Goal: Task Accomplishment & Management: Manage account settings

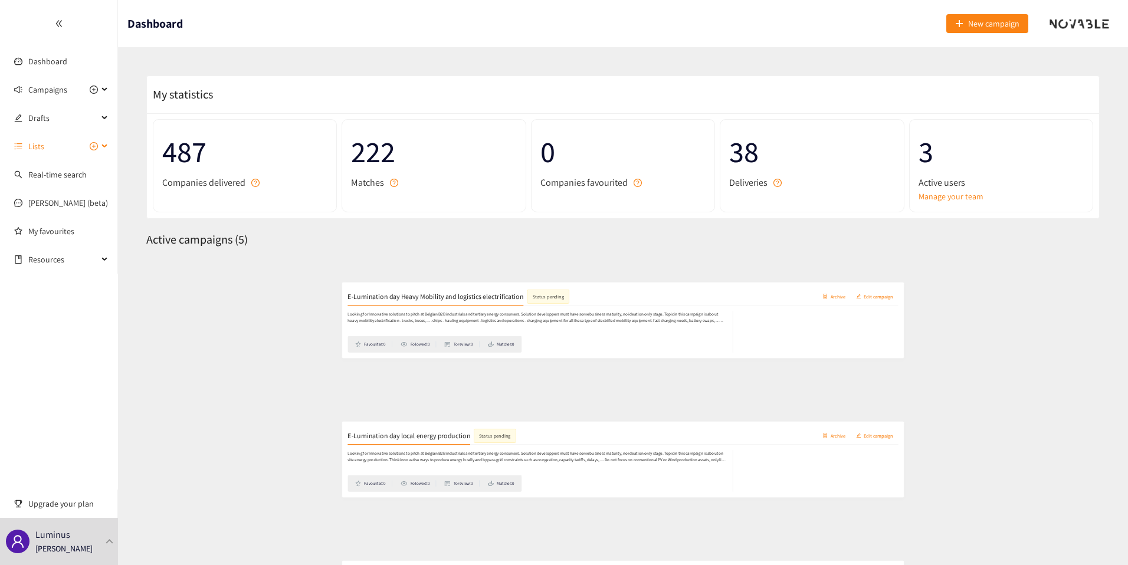
click at [53, 137] on span "Lists" at bounding box center [63, 147] width 70 height 24
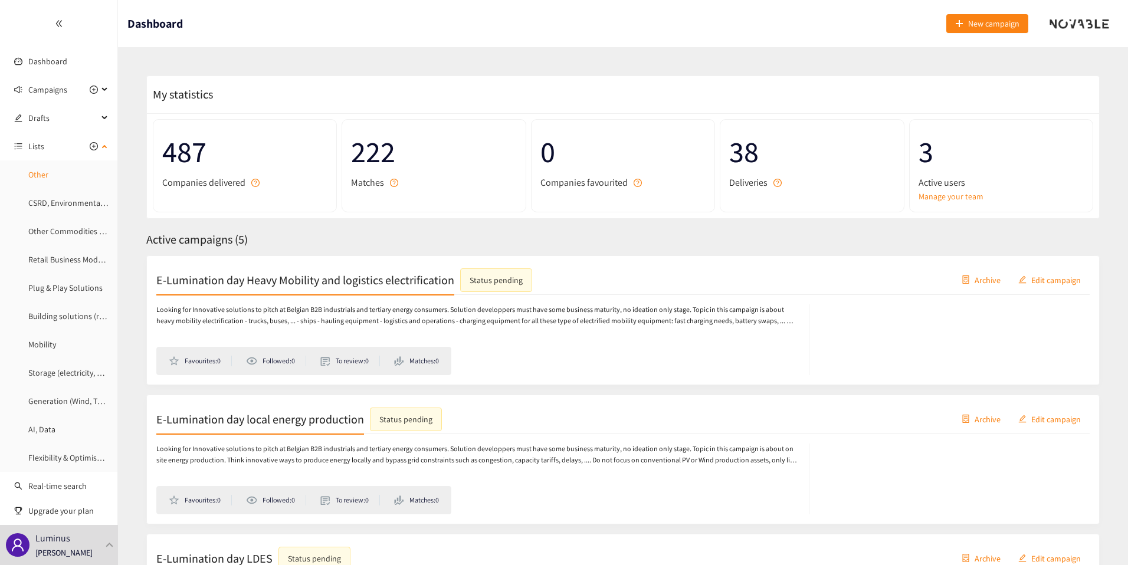
click at [36, 170] on link "Other" at bounding box center [38, 174] width 20 height 11
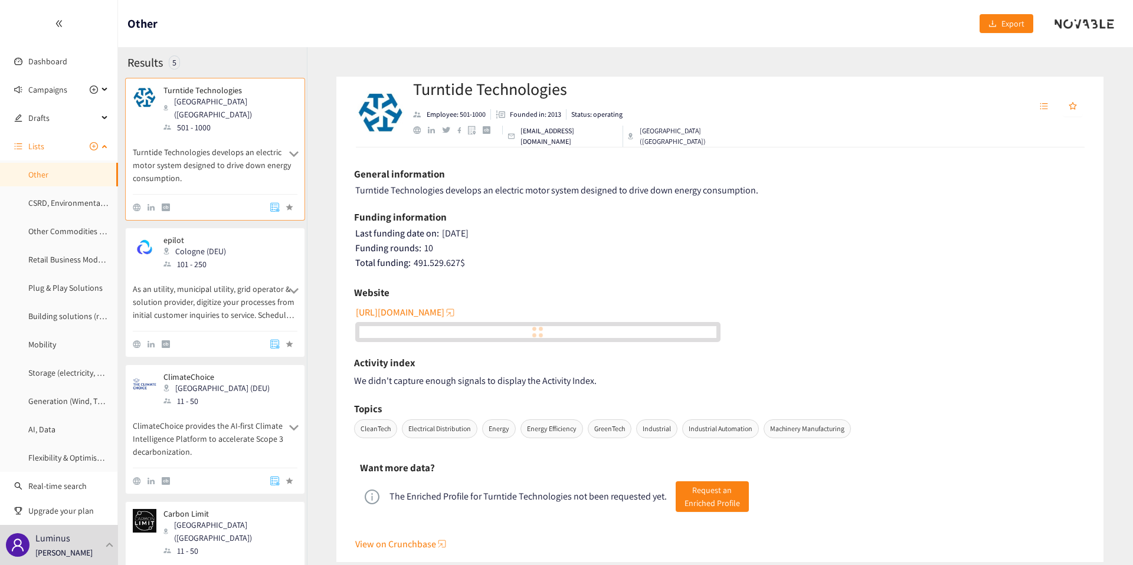
click at [41, 140] on span "Lists" at bounding box center [36, 147] width 16 height 24
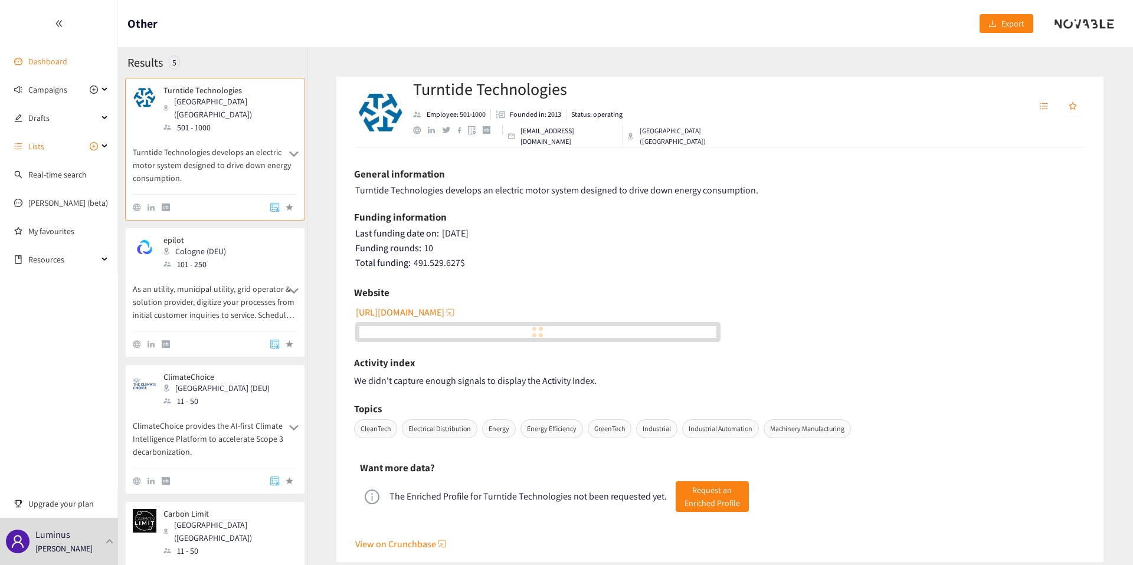
click at [47, 61] on link "Dashboard" at bounding box center [47, 61] width 39 height 11
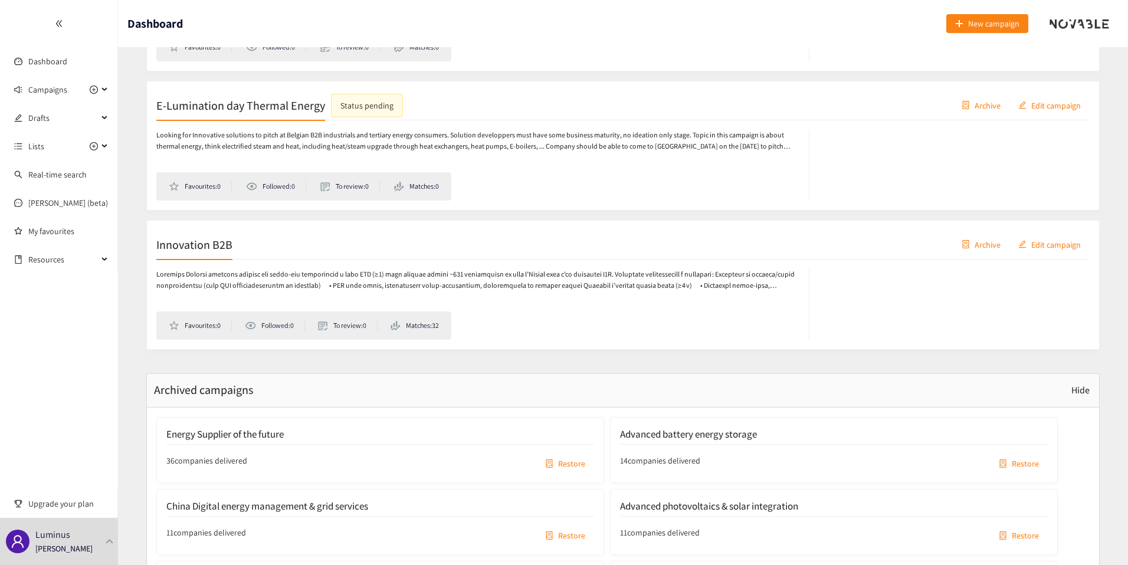
scroll to position [639, 0]
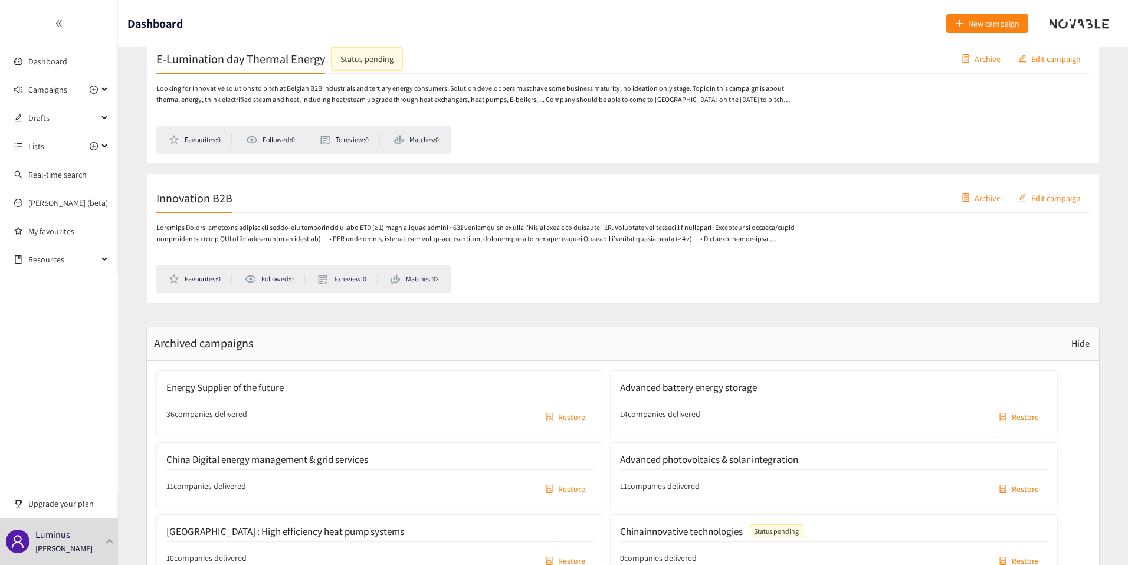
click at [260, 199] on div "Innovation B2B Archive Edit campaign" at bounding box center [622, 197] width 933 height 29
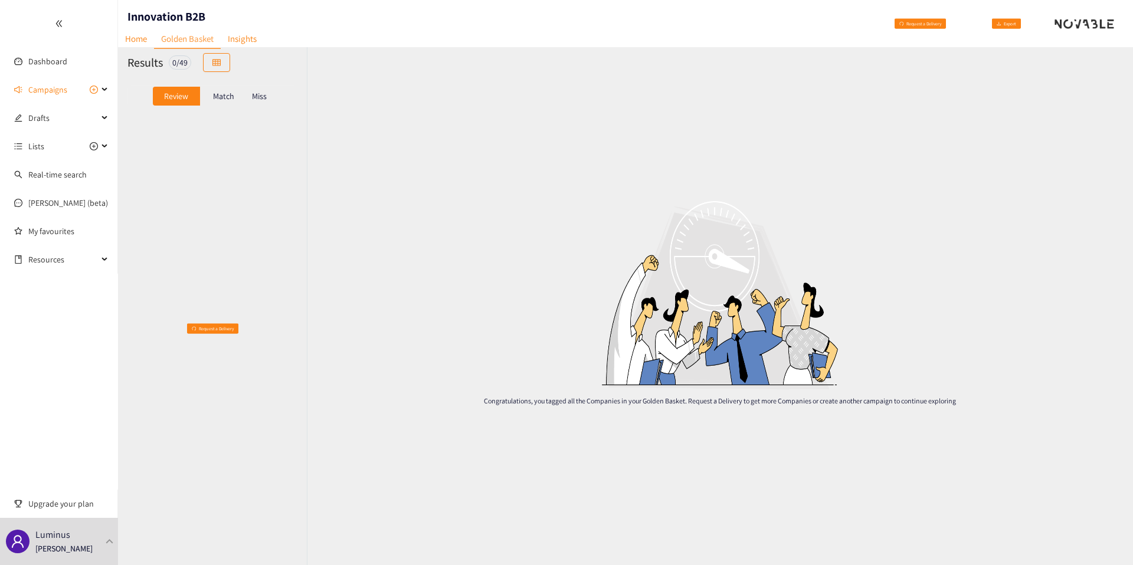
click at [227, 100] on p "Match" at bounding box center [223, 95] width 21 height 9
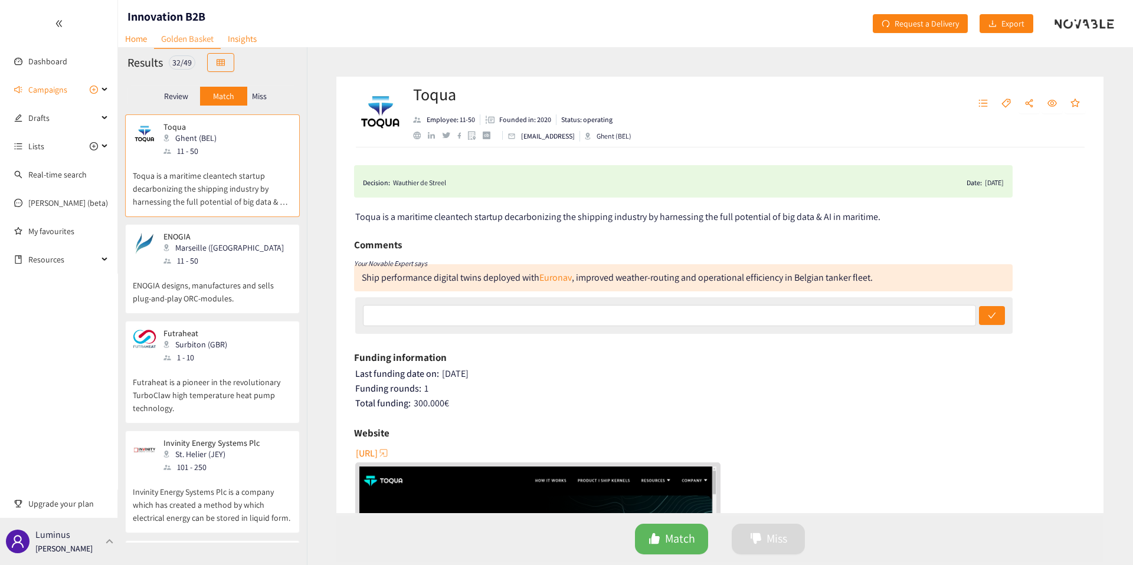
click at [77, 549] on p "[PERSON_NAME]" at bounding box center [63, 548] width 57 height 13
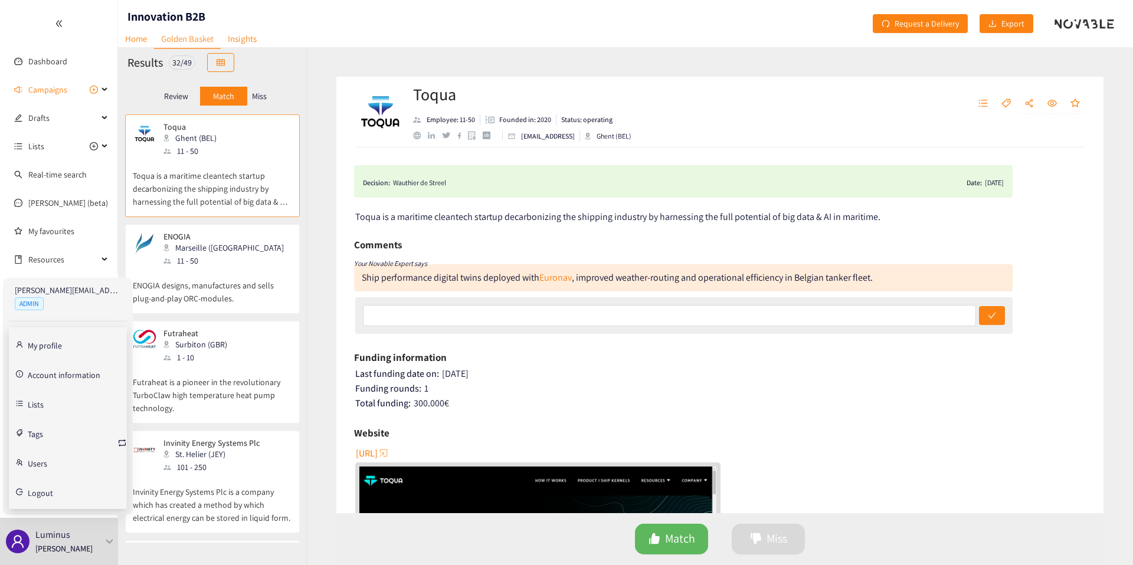
click at [51, 378] on link "Account information" at bounding box center [64, 374] width 73 height 11
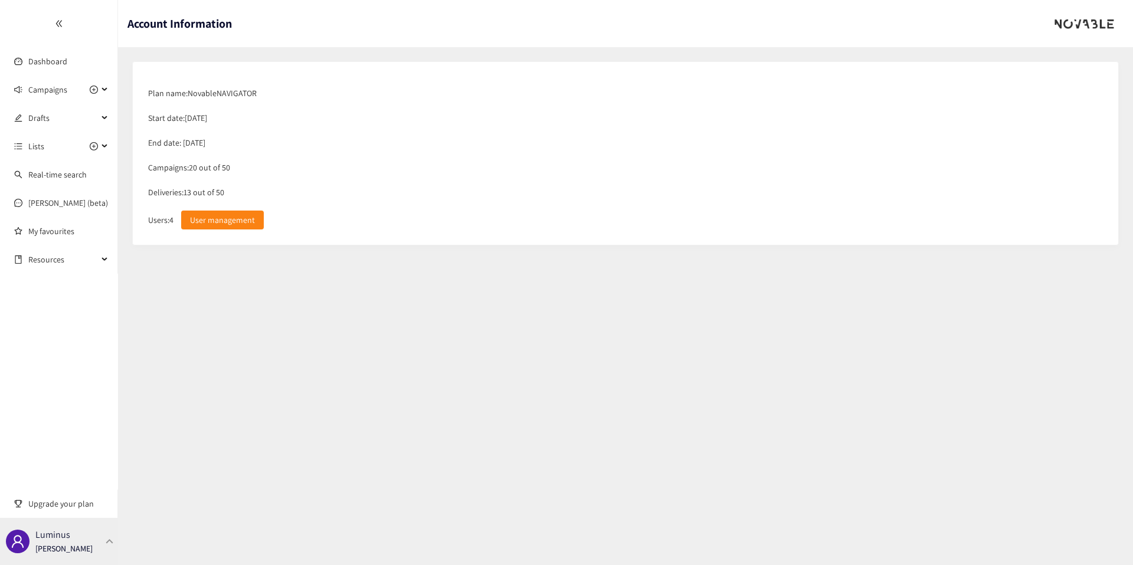
click at [91, 546] on div "Luminus Thibaut Jacobs" at bounding box center [59, 541] width 118 height 47
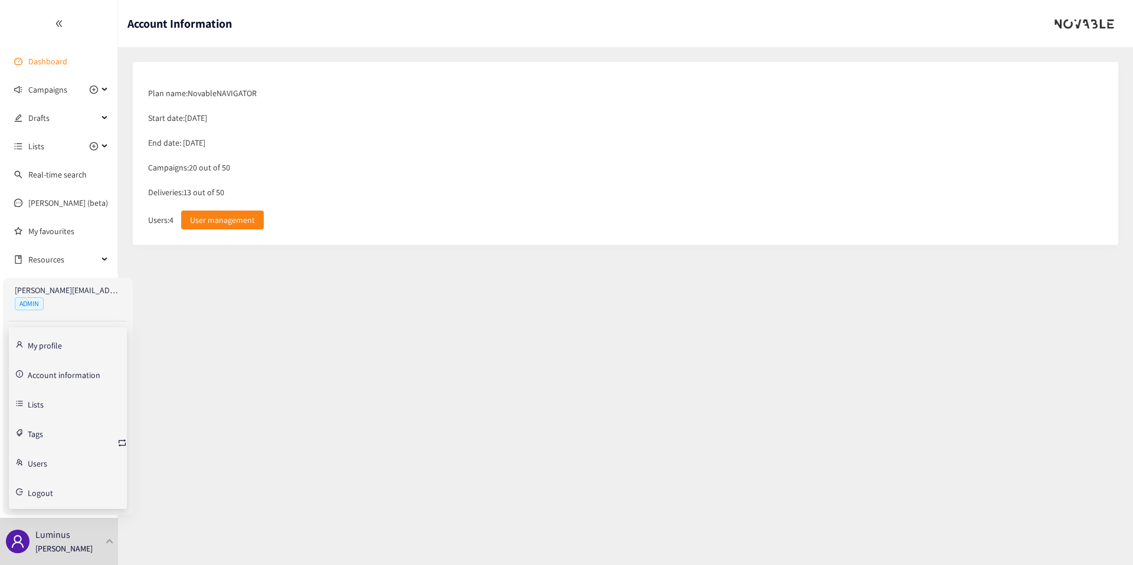
click at [37, 58] on link "Dashboard" at bounding box center [47, 61] width 39 height 11
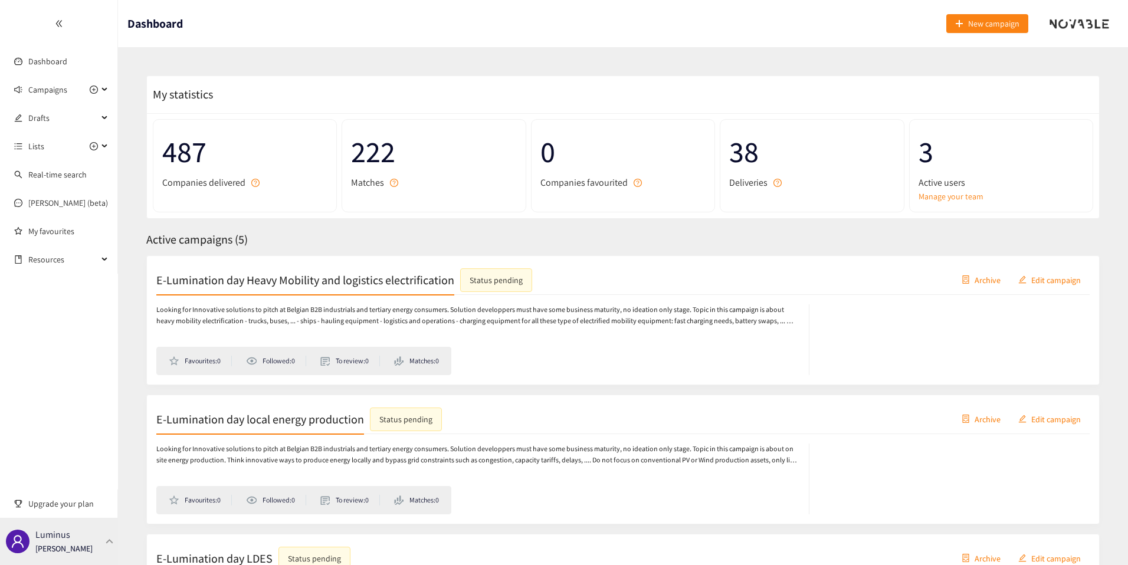
click at [92, 536] on div "Luminus Thibaut Jacobs" at bounding box center [59, 541] width 118 height 47
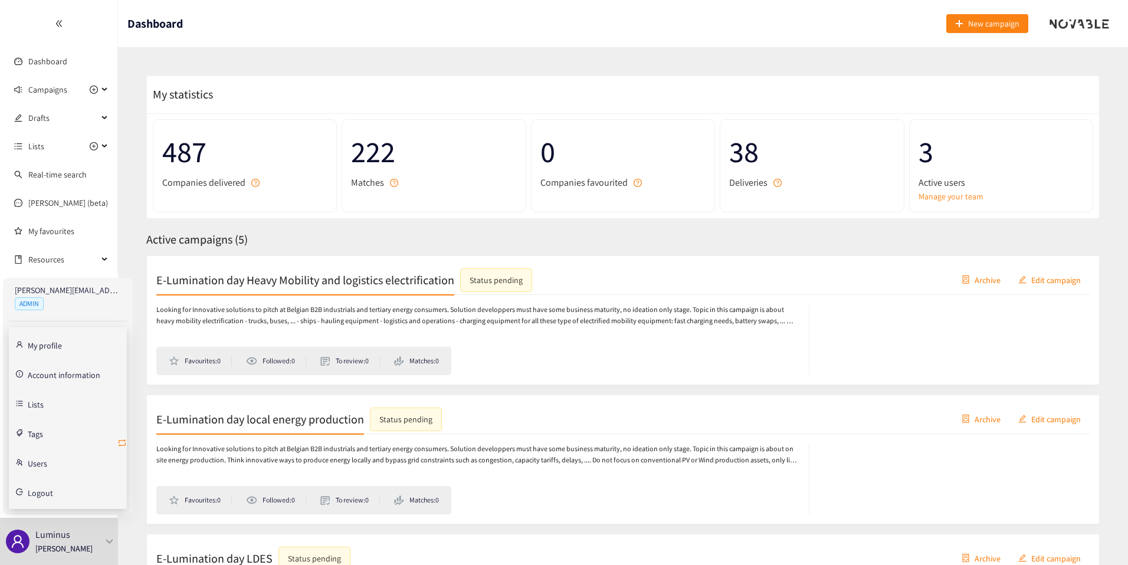
click at [122, 441] on icon "retweet" at bounding box center [121, 442] width 9 height 9
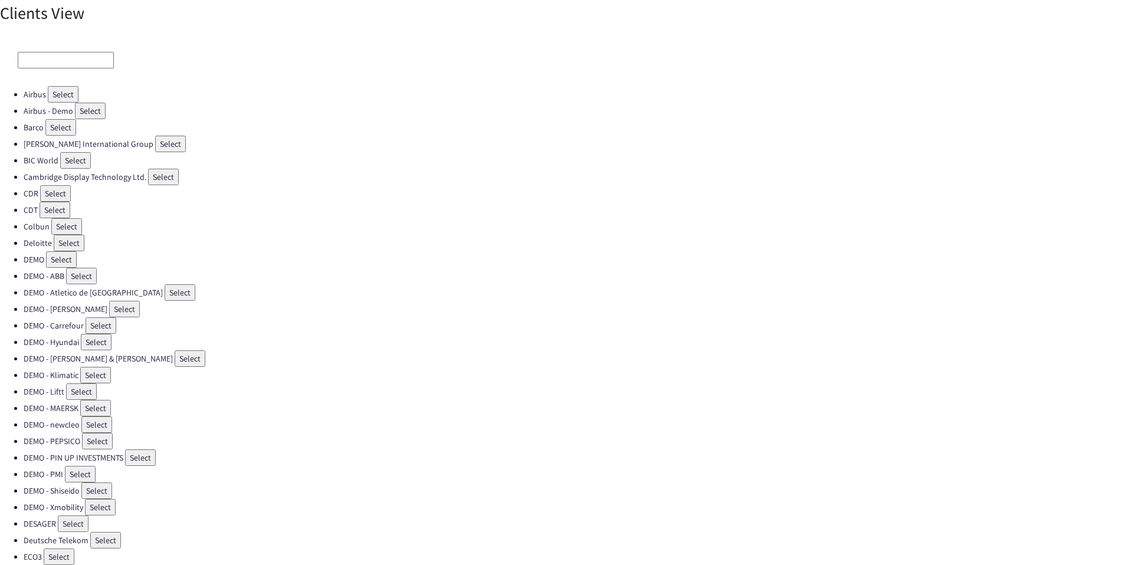
click at [38, 54] on input at bounding box center [66, 60] width 96 height 17
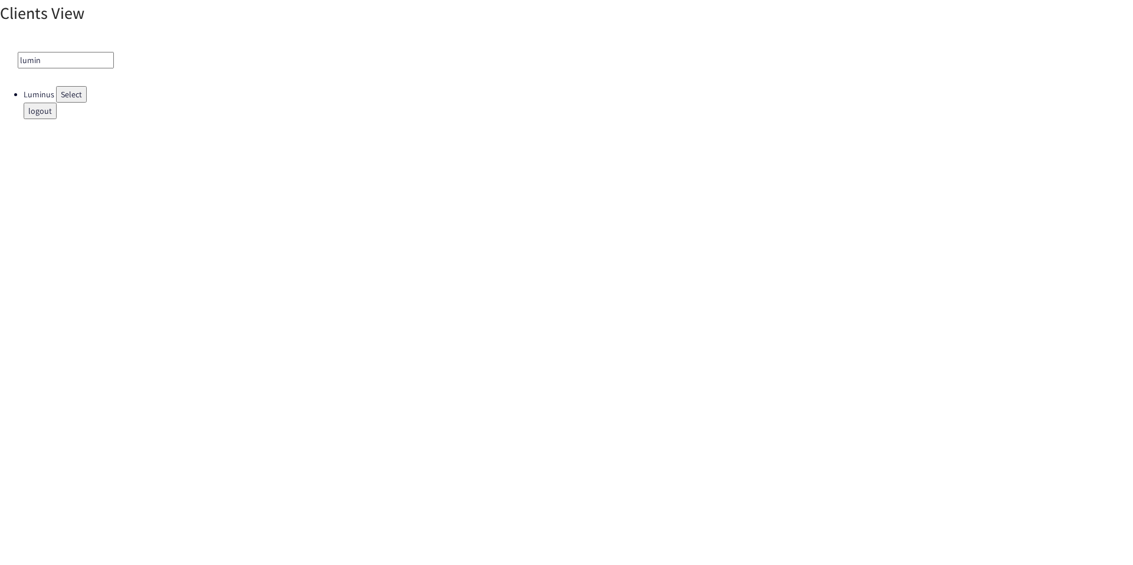
type input "lumin"
click at [71, 89] on button "Select" at bounding box center [71, 94] width 31 height 17
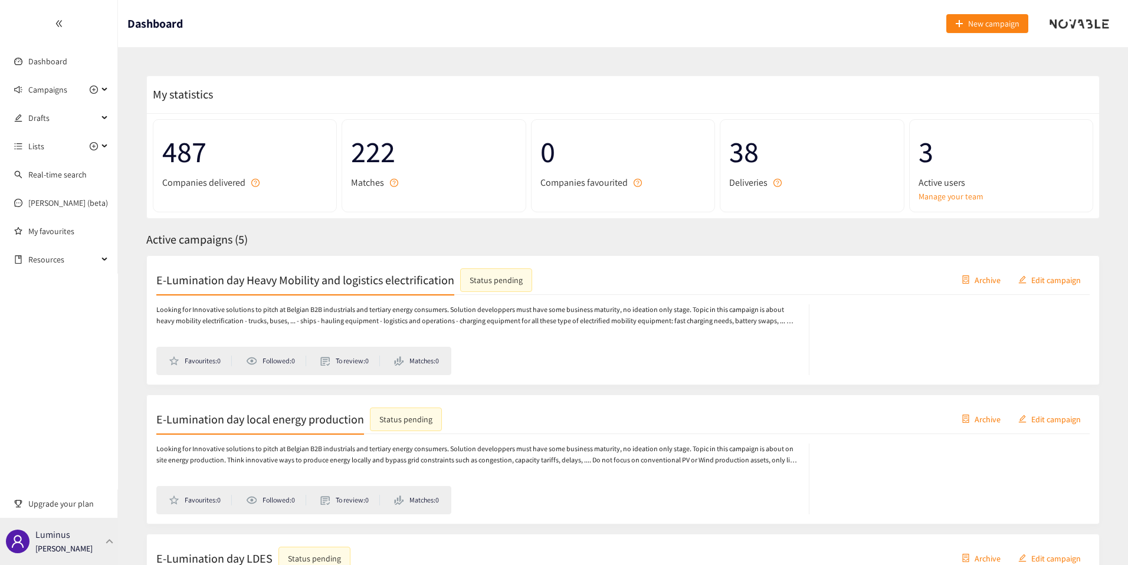
click at [87, 537] on div "Luminus Thibaut Jacobs" at bounding box center [63, 542] width 57 height 18
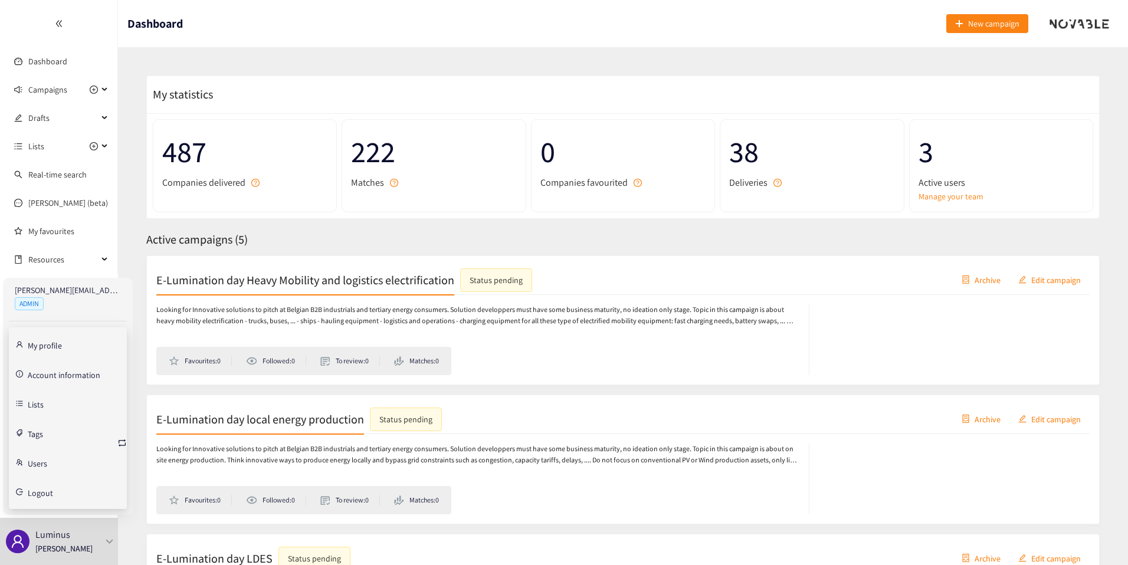
click at [45, 378] on link "Account information" at bounding box center [64, 374] width 73 height 11
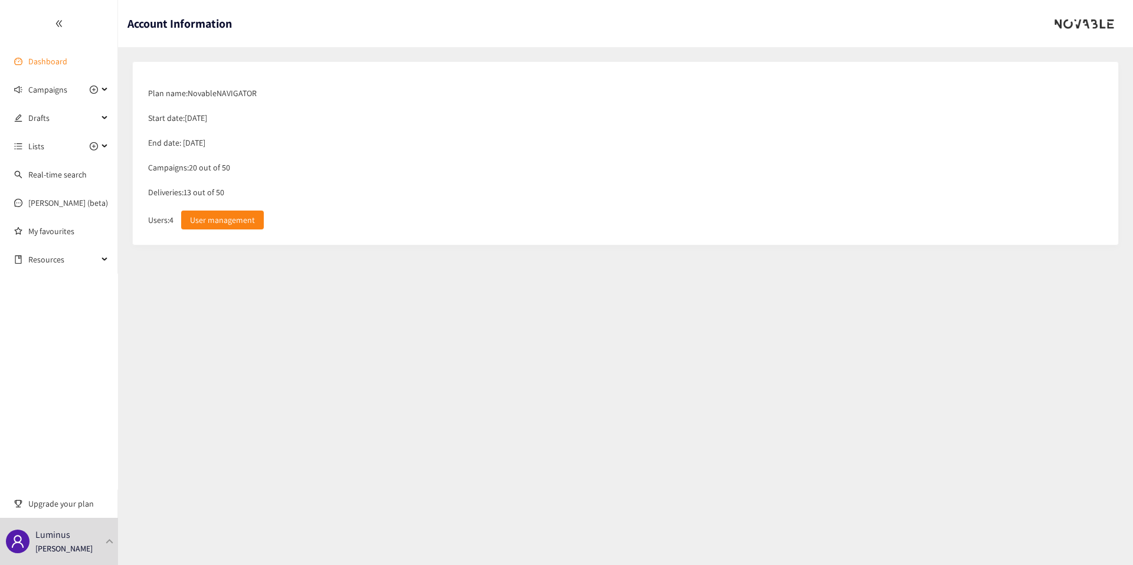
click at [48, 58] on link "Dashboard" at bounding box center [47, 61] width 39 height 11
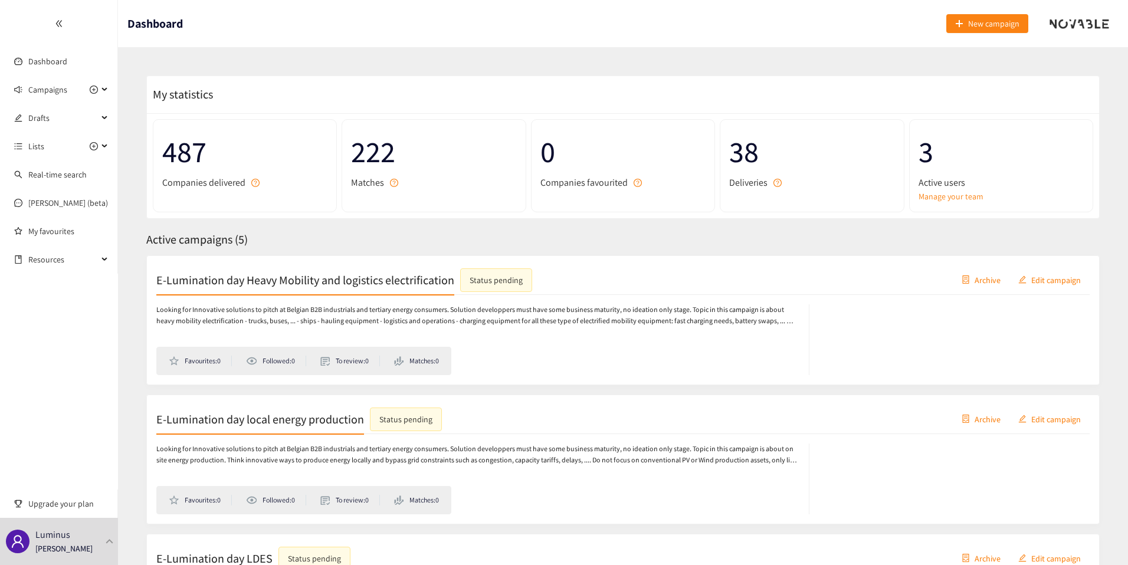
click at [732, 153] on span "38" at bounding box center [811, 152] width 165 height 47
click at [776, 213] on div "487 Companies delivered 222 Matches 0 Companies favourited 38 Deliveries 3 Acti…" at bounding box center [623, 165] width 952 height 105
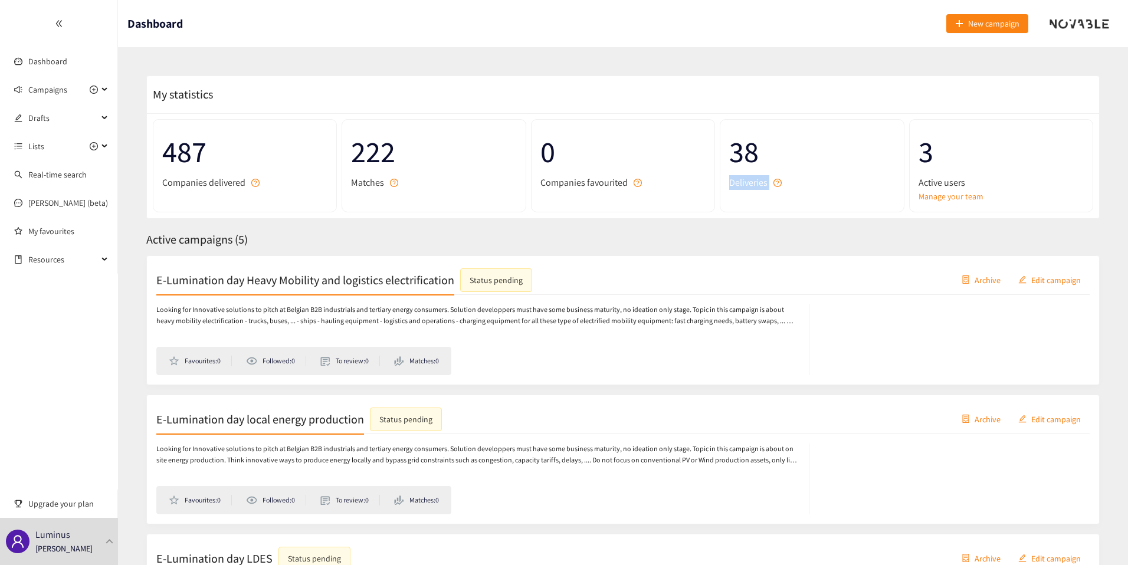
click at [755, 199] on div "38 Deliveries" at bounding box center [812, 165] width 184 height 93
click at [101, 536] on div "Luminus Thibaut Jacobs" at bounding box center [59, 541] width 118 height 47
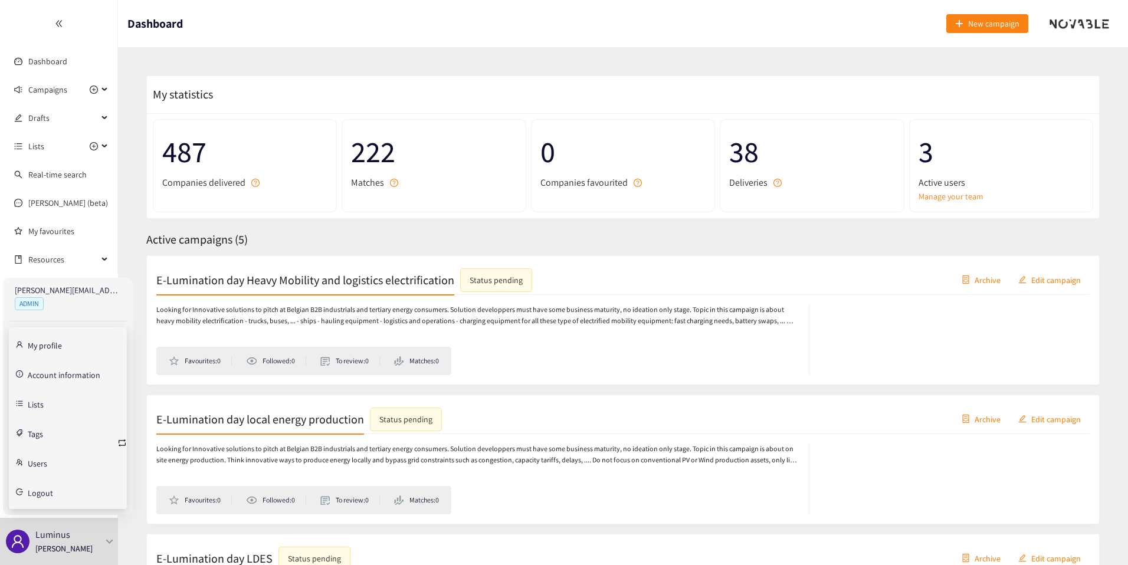
click at [61, 376] on link "Account information" at bounding box center [64, 374] width 73 height 11
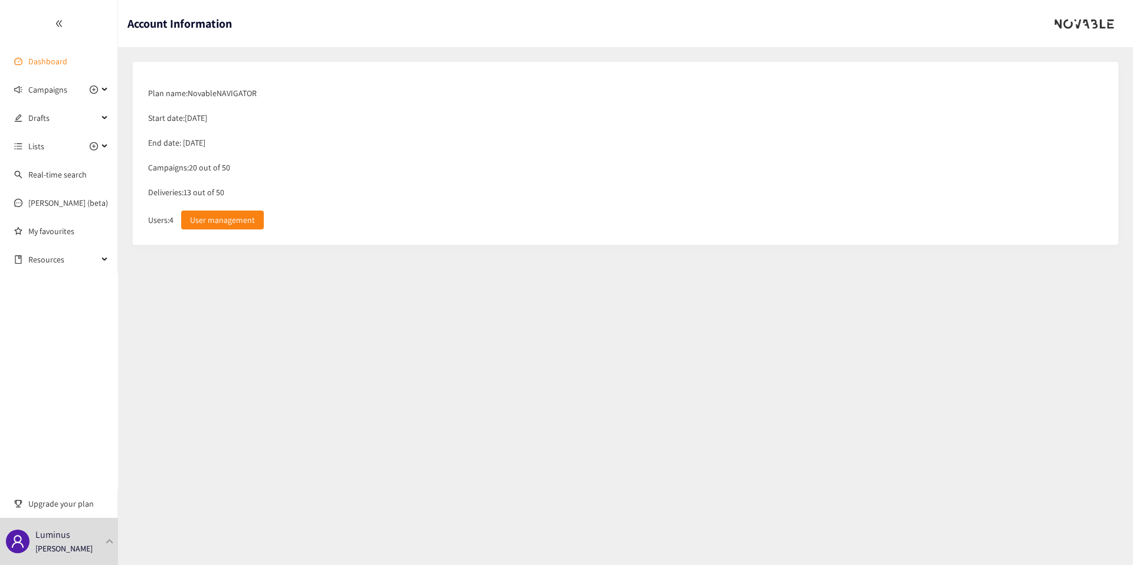
click at [59, 61] on link "Dashboard" at bounding box center [47, 61] width 39 height 11
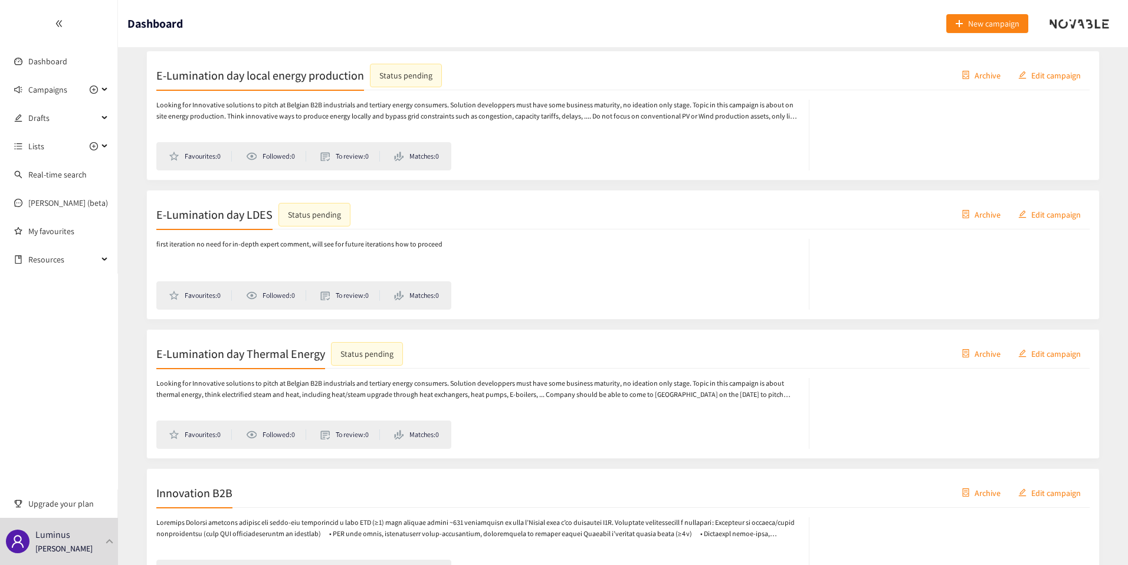
scroll to position [353, 0]
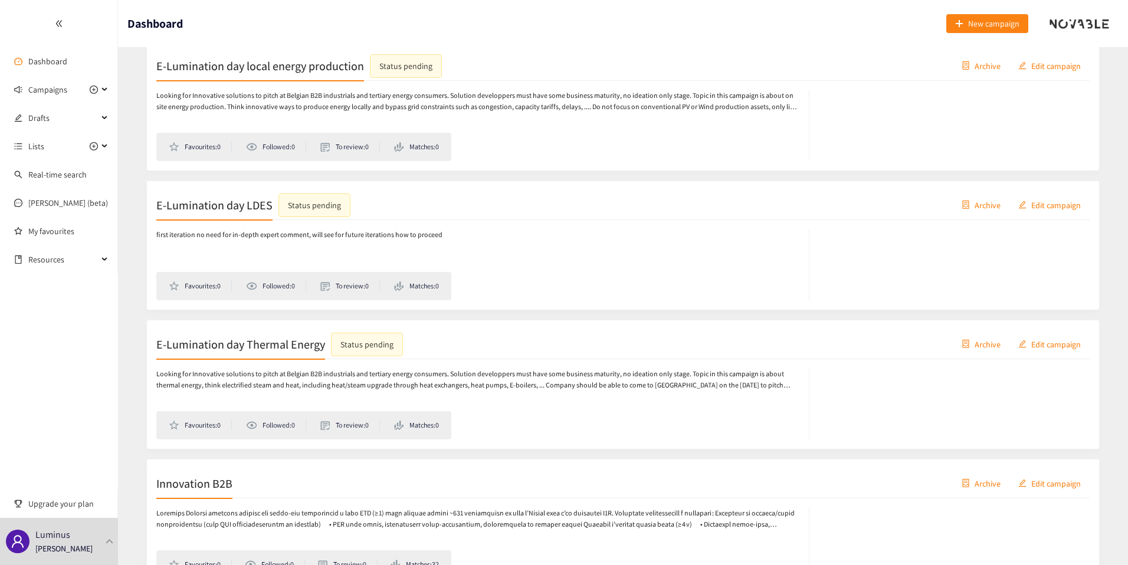
click at [274, 344] on h2 "E-Lumination day Thermal Energy" at bounding box center [240, 344] width 169 height 17
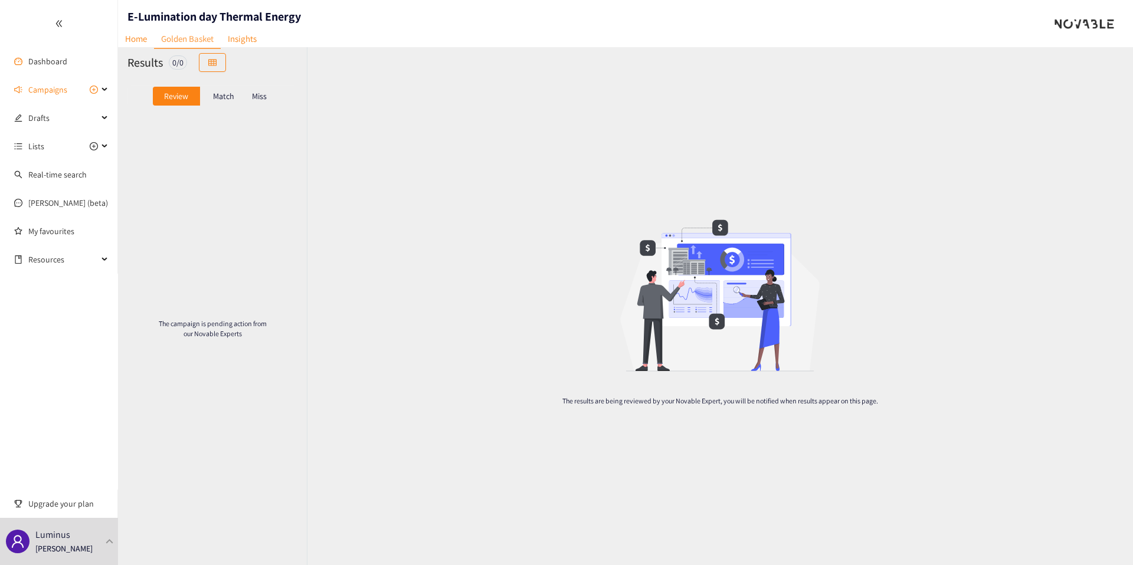
click at [214, 13] on h1 "E-Lumination day Thermal Energy" at bounding box center [213, 16] width 173 height 17
copy h1 "E-Lumination day Thermal Energy"
click at [67, 64] on link "Dashboard" at bounding box center [47, 61] width 39 height 11
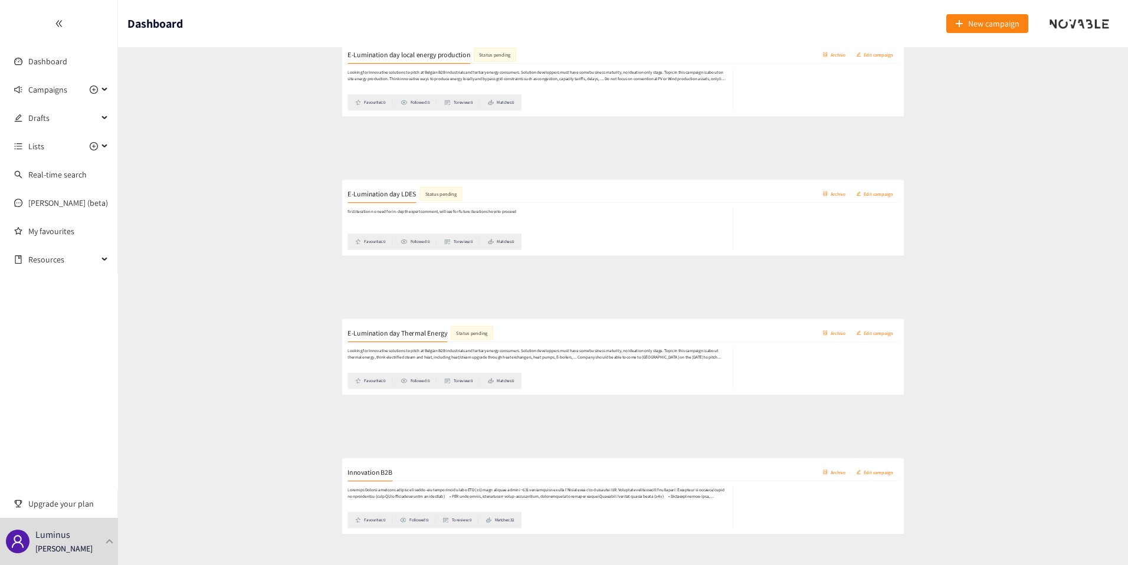
scroll to position [383, 0]
click at [264, 210] on p "first iteration no need for in-depth expert comment, will see for future iterat…" at bounding box center [299, 205] width 286 height 11
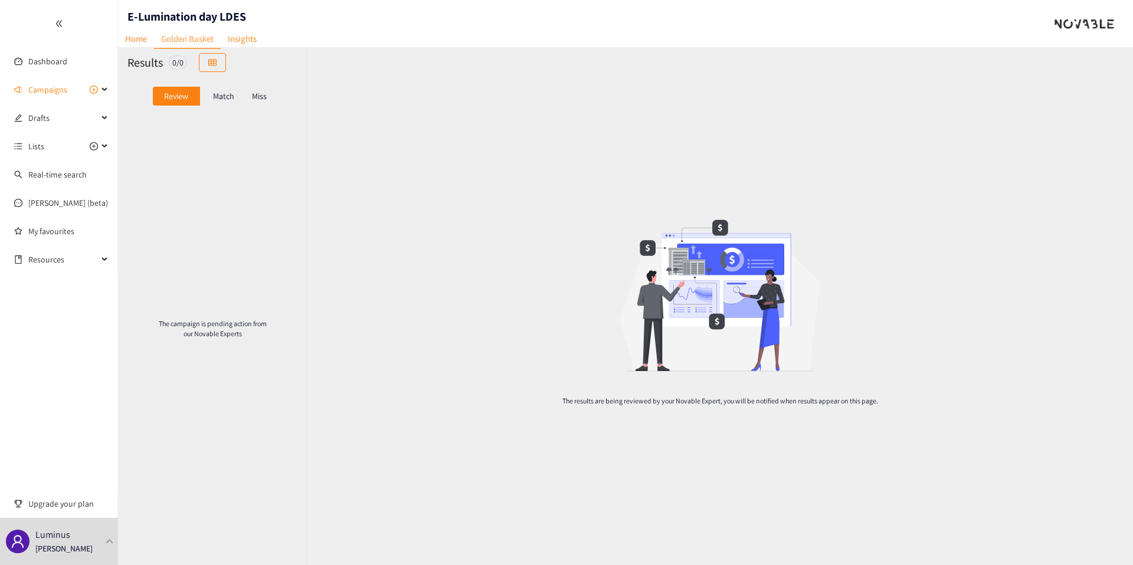
click at [186, 7] on div "E-Lumination day LDES" at bounding box center [182, 23] width 128 height 47
copy h1 "E-Lumination day LDES"
click at [28, 56] on link "Dashboard" at bounding box center [47, 61] width 39 height 11
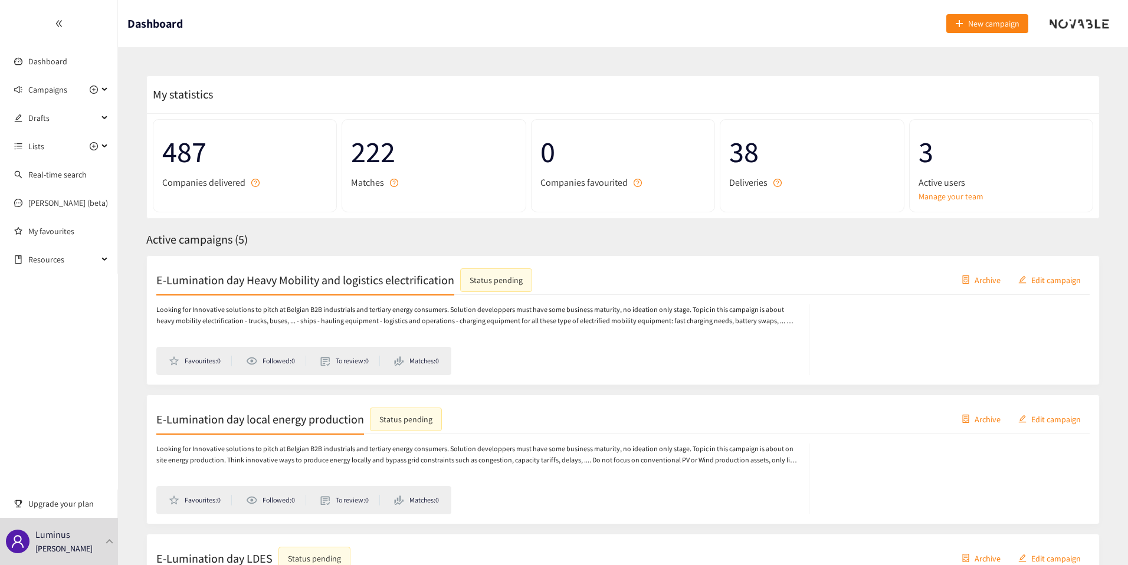
click at [288, 427] on h2 "E-Lumination day local energy production" at bounding box center [260, 419] width 208 height 17
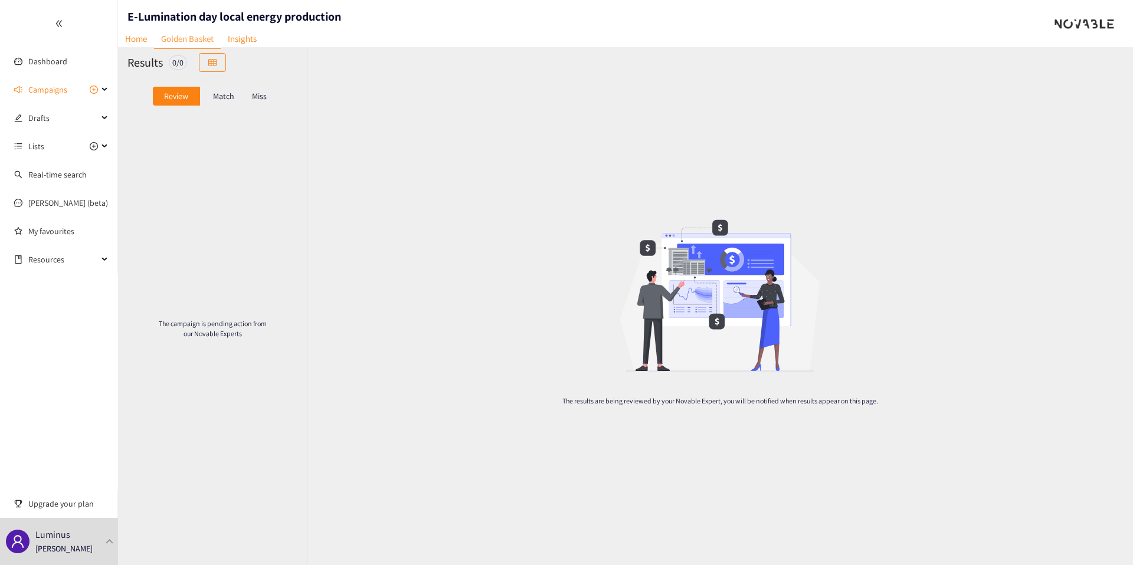
click at [229, 15] on nav "Home Golden Basket Insights" at bounding box center [191, 21] width 146 height 12
click at [229, 11] on h1 "E-Lumination day local energy production" at bounding box center [234, 16] width 214 height 17
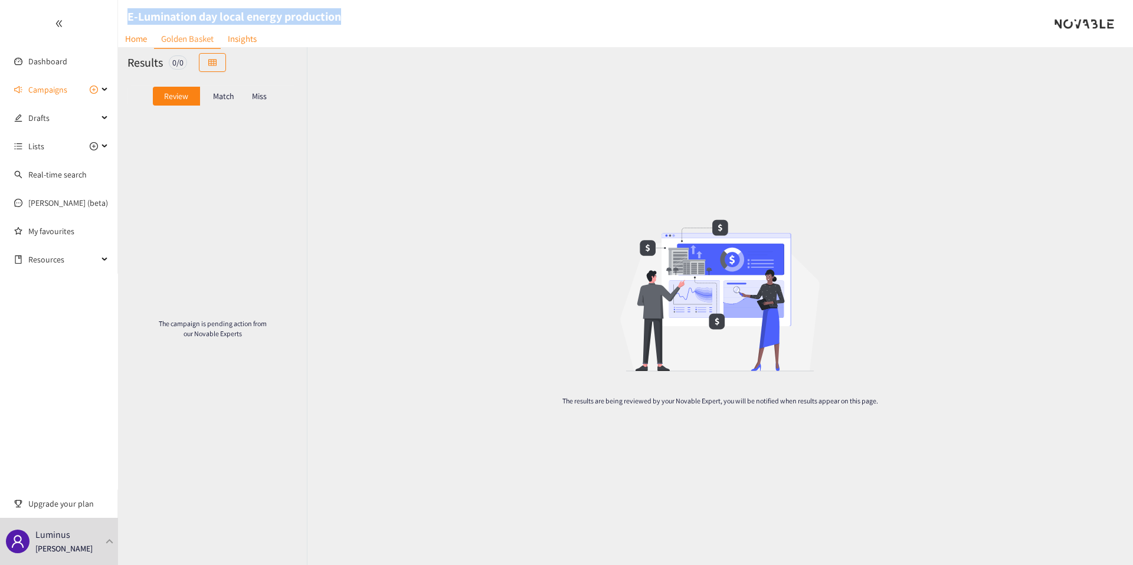
click at [229, 11] on h1 "E-Lumination day local energy production" at bounding box center [234, 16] width 214 height 17
copy h1 "E-Lumination day local energy production"
click at [40, 61] on link "Dashboard" at bounding box center [47, 61] width 39 height 11
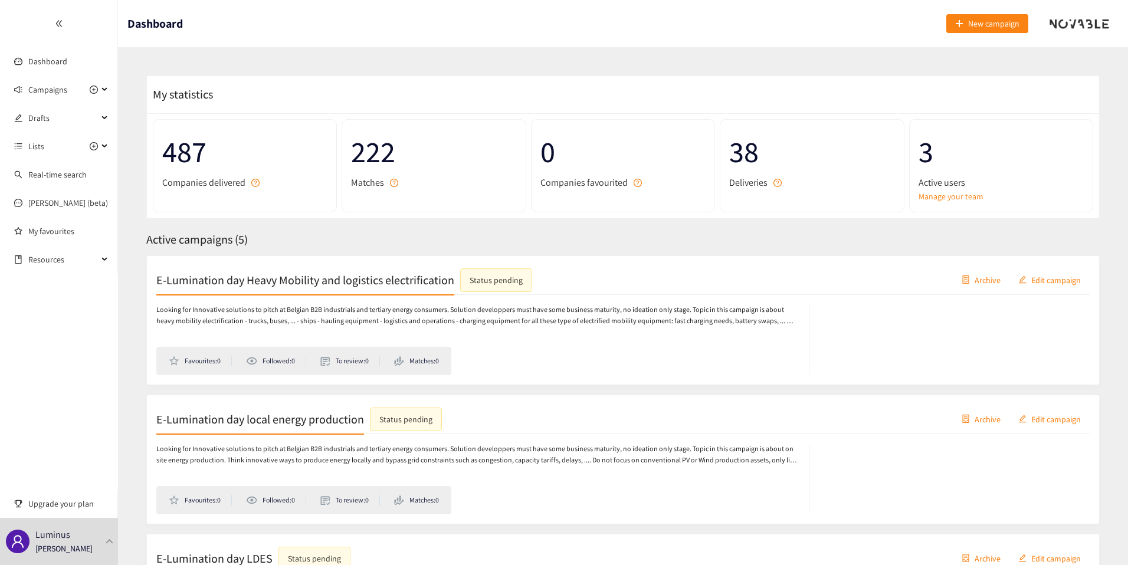
click at [300, 307] on p "Looking for Innovative solutions to pitch at Belgian B2B industrials and tertia…" at bounding box center [476, 315] width 641 height 22
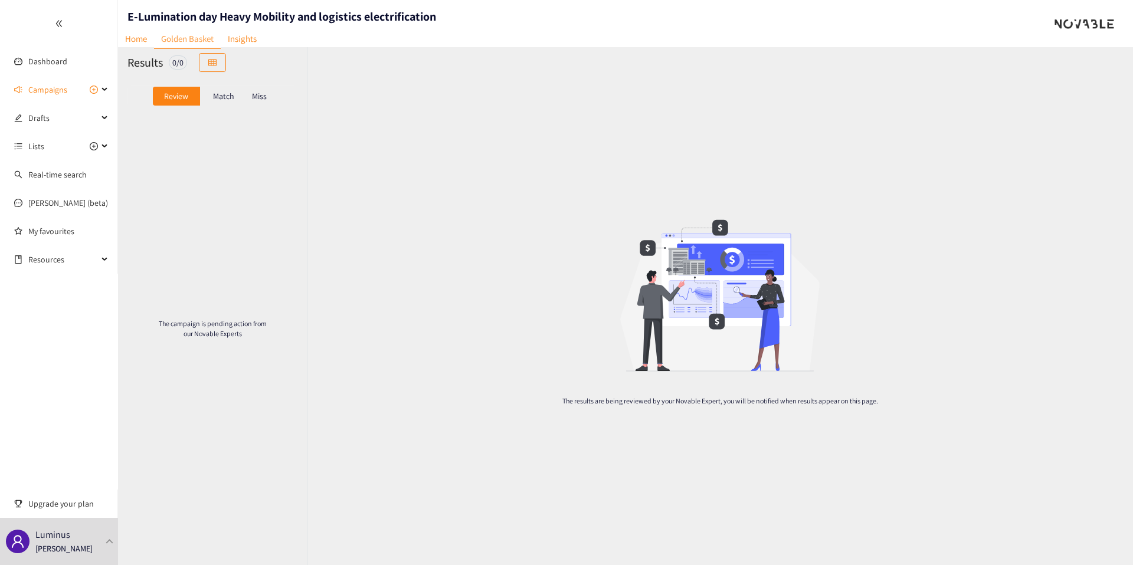
click at [217, 13] on h1 "E-Lumination day Heavy Mobility and logistics electrification" at bounding box center [281, 16] width 309 height 17
copy h1 "E-Lumination day Heavy Mobility and logistics electrification"
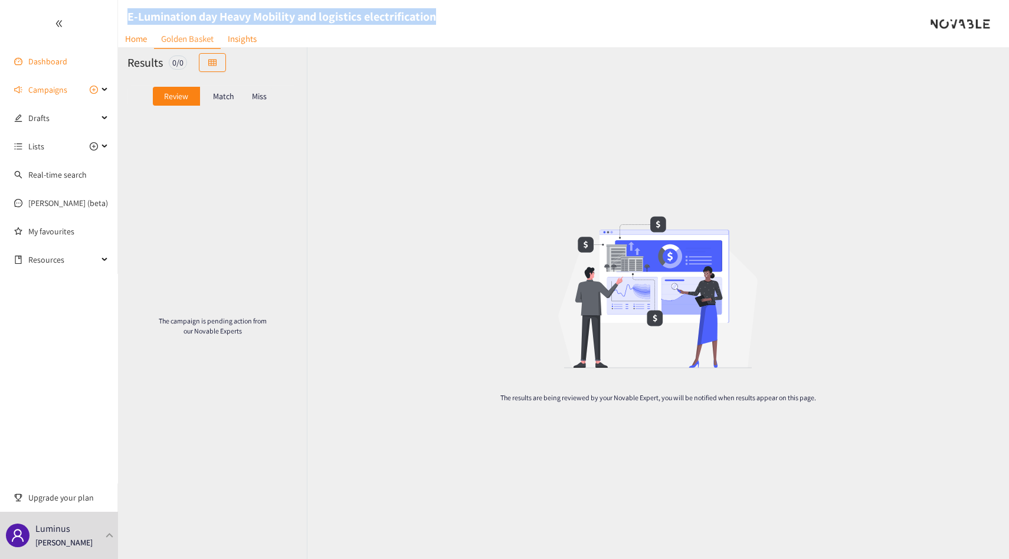
click at [29, 58] on link "Dashboard" at bounding box center [47, 61] width 39 height 11
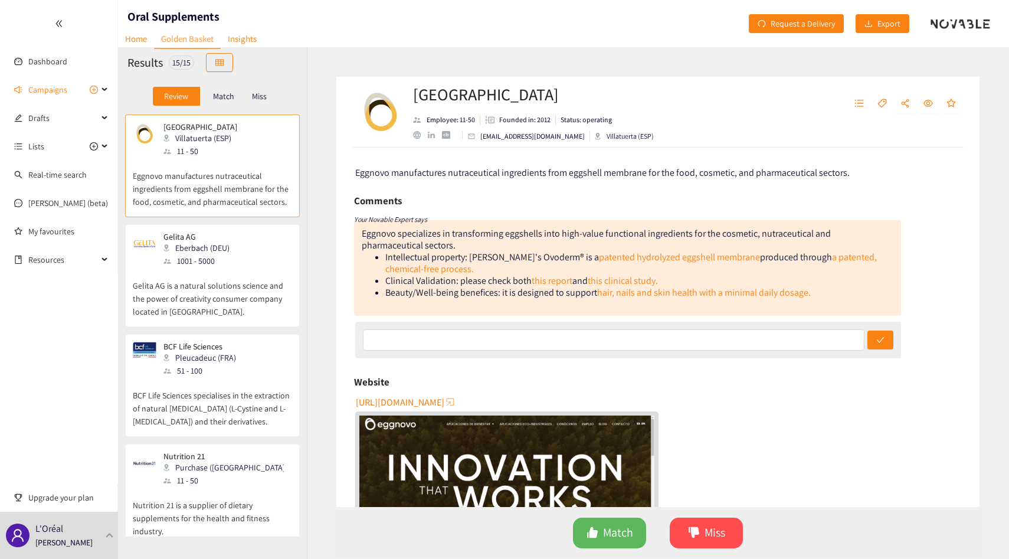
click at [216, 287] on p "Gelita AG is a natural solutions science and the power of creativity consumer c…" at bounding box center [212, 292] width 159 height 51
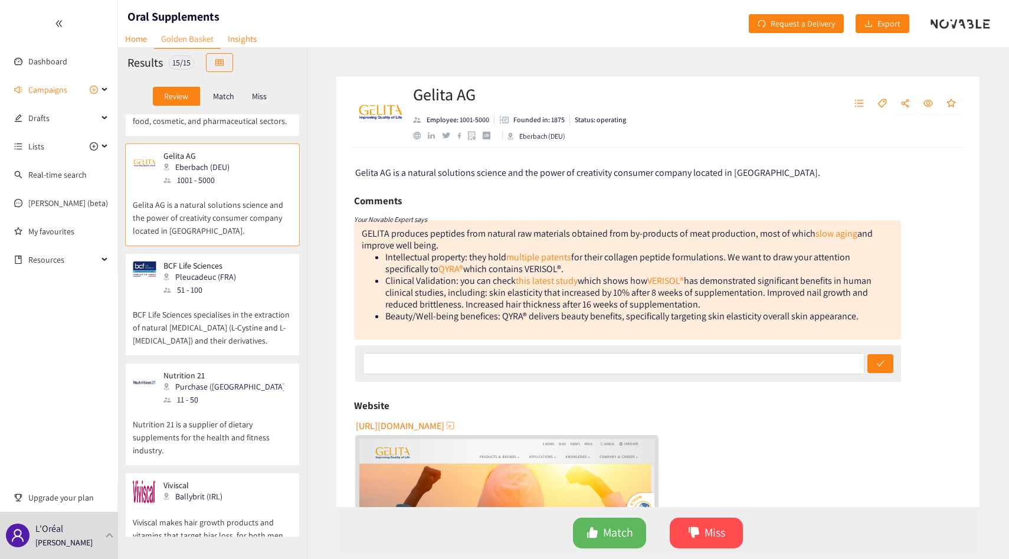
scroll to position [81, 0]
click at [219, 320] on p "BCF Life Sciences specialises in the extraction of natural [MEDICAL_DATA] (L-Cy…" at bounding box center [212, 321] width 159 height 51
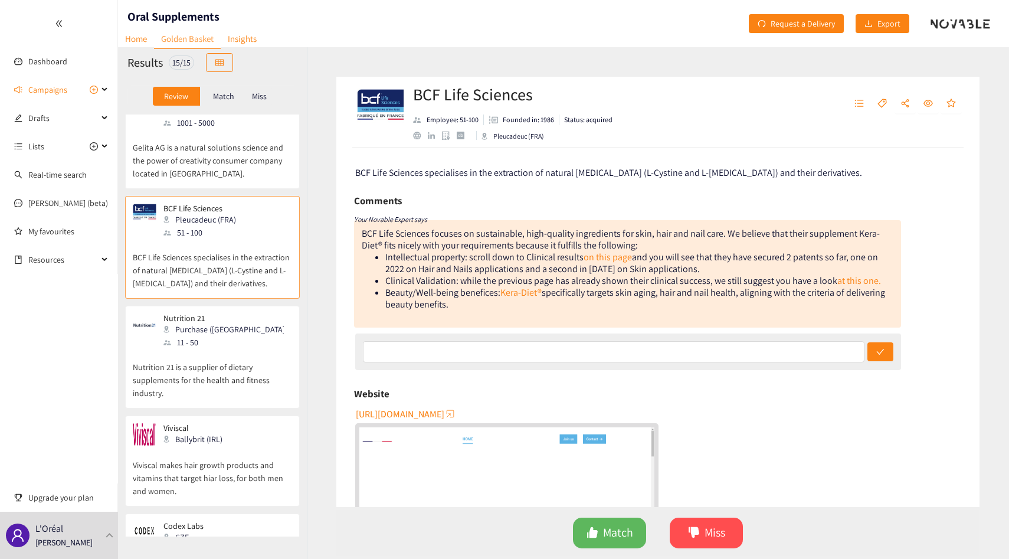
scroll to position [168, 0]
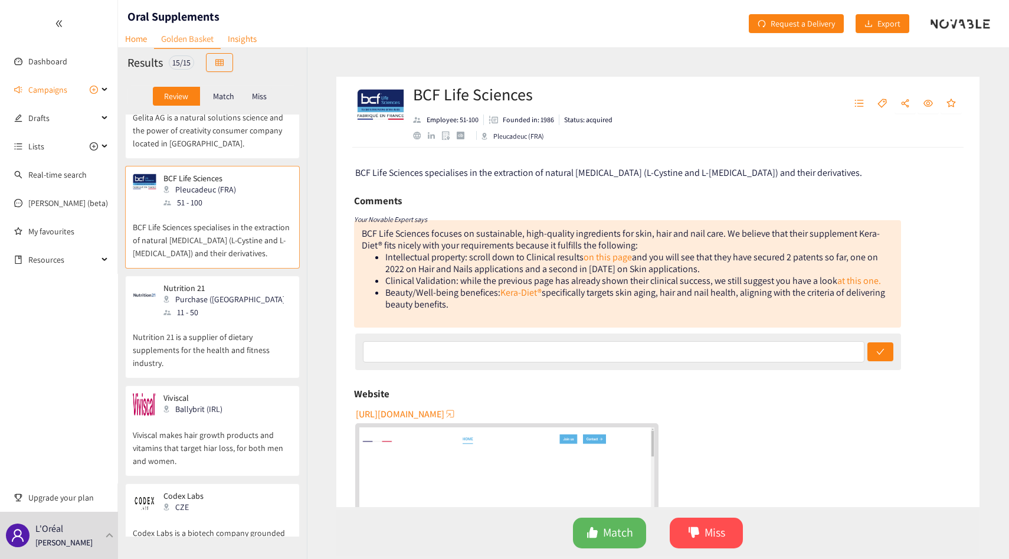
click at [219, 320] on p "Nutrition 21 is a supplier of dietary supplements for the health and fitness in…" at bounding box center [212, 344] width 159 height 51
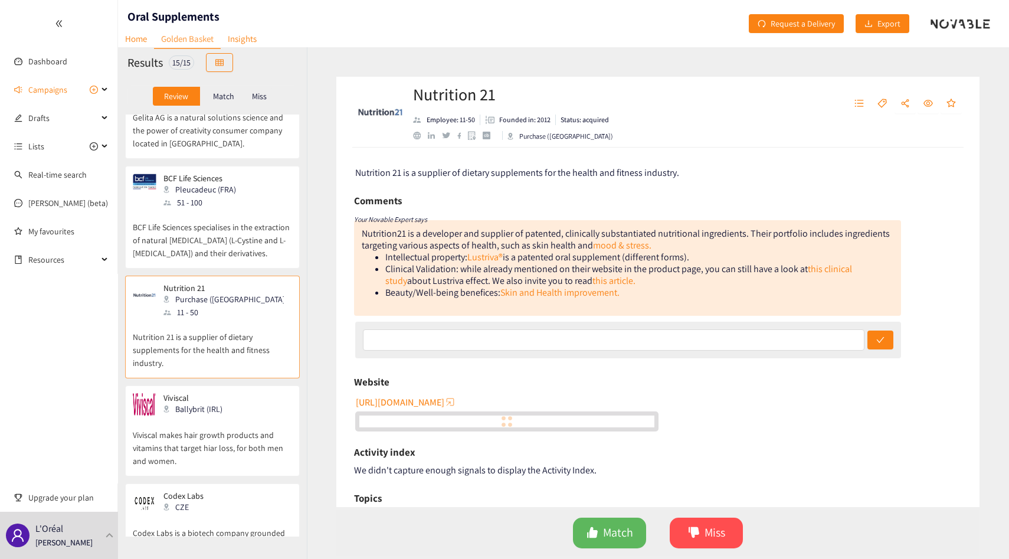
scroll to position [222, 0]
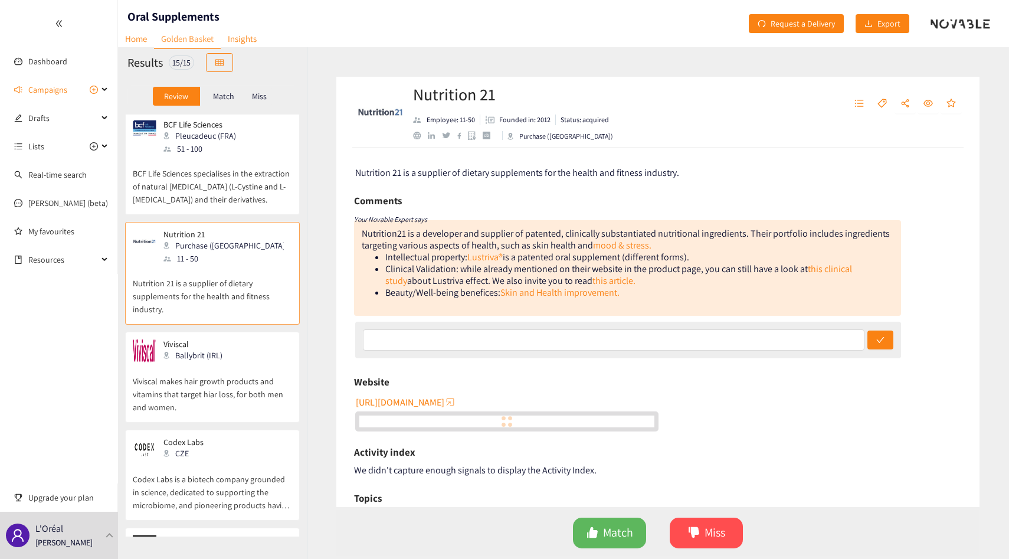
click at [222, 375] on p "Viviscal makes hair growth products and vitamins that target hiar loss, for bot…" at bounding box center [212, 388] width 159 height 51
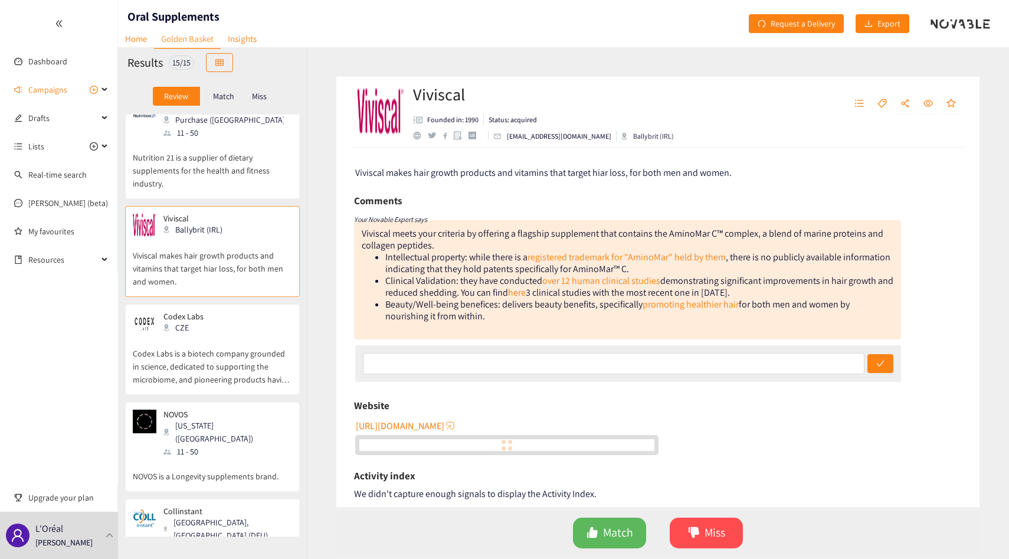
click at [228, 409] on div "NOVOS [US_STATE] ([GEOGRAPHIC_DATA]) 11 - 50" at bounding box center [212, 433] width 159 height 48
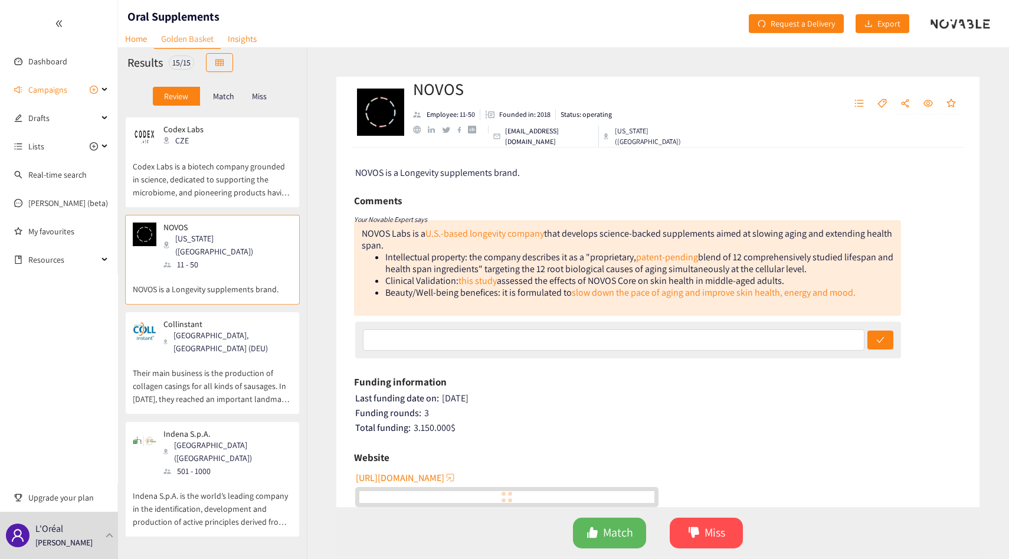
click at [228, 421] on div "Indena S.p.A. [GEOGRAPHIC_DATA] (ITA) 501 - 1000 Indena S.p.A. is the world’s l…" at bounding box center [212, 479] width 175 height 116
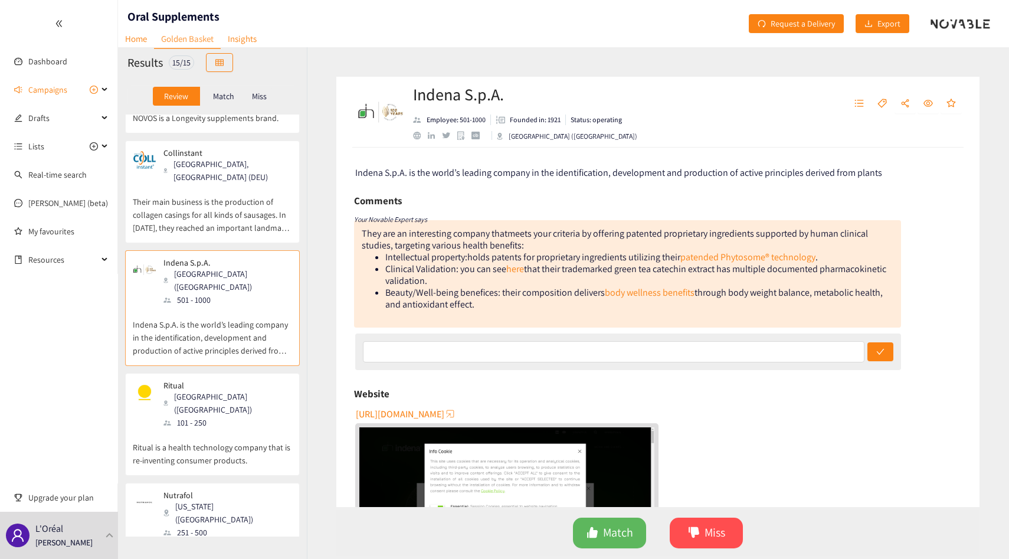
scroll to position [722, 0]
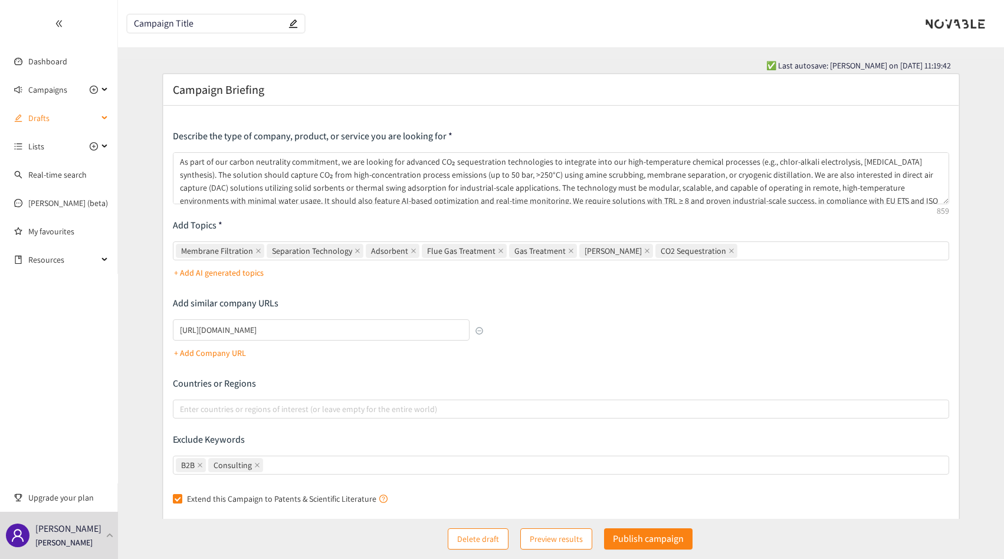
click at [43, 117] on span "Drafts" at bounding box center [63, 118] width 70 height 24
click at [57, 63] on link "Dashboard" at bounding box center [47, 61] width 39 height 11
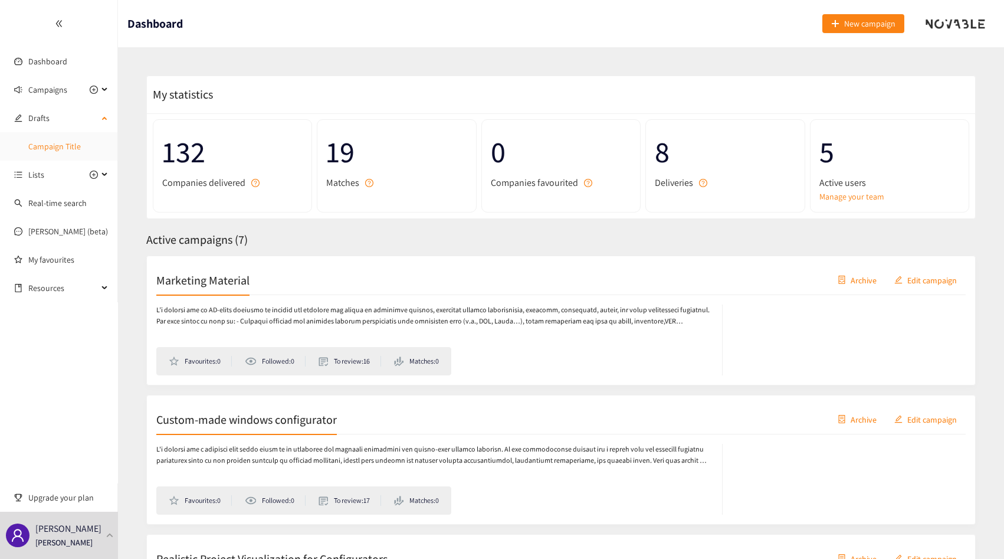
click at [71, 152] on link "Campaign Title" at bounding box center [54, 146] width 53 height 11
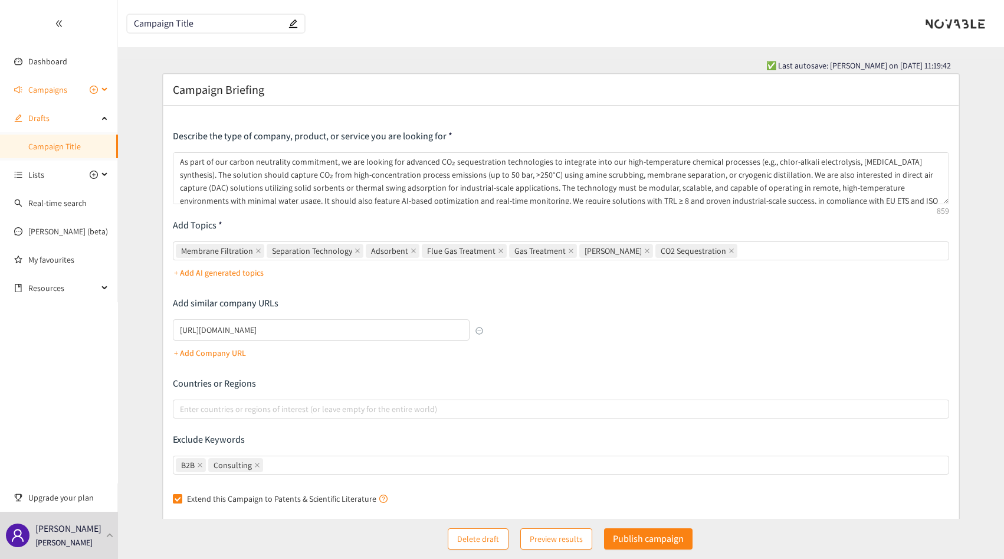
click at [45, 97] on span "Campaigns" at bounding box center [47, 90] width 39 height 24
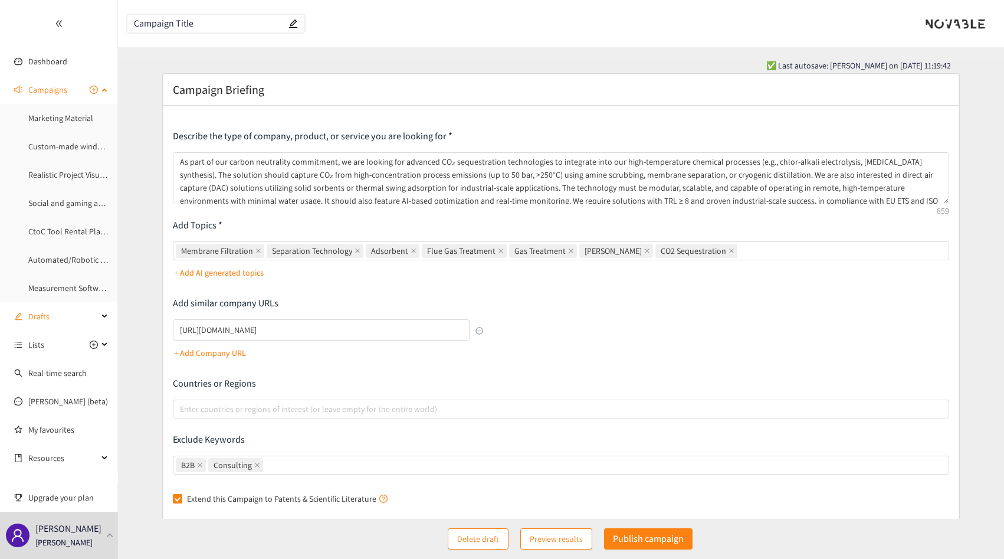
click at [45, 96] on span "Campaigns" at bounding box center [47, 90] width 39 height 24
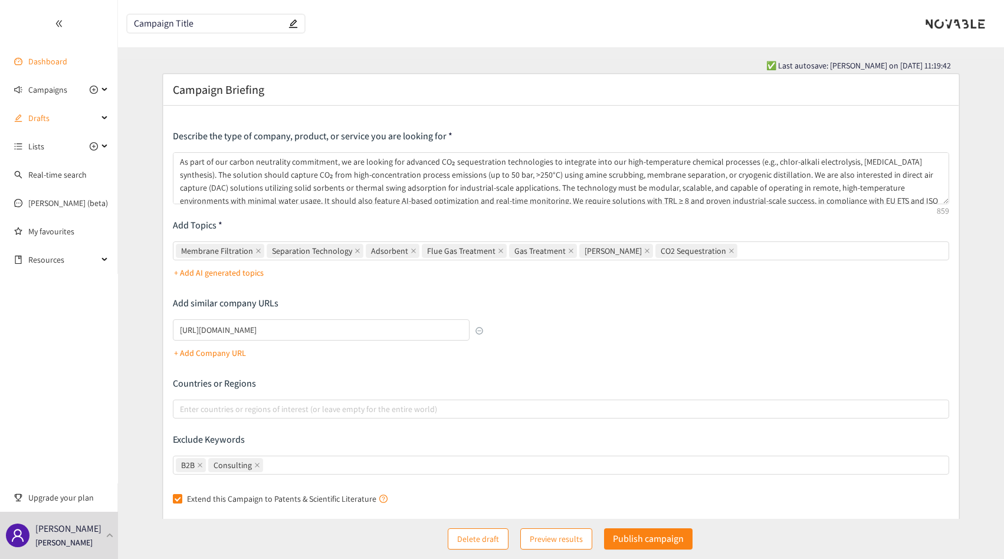
click at [63, 59] on link "Dashboard" at bounding box center [47, 61] width 39 height 11
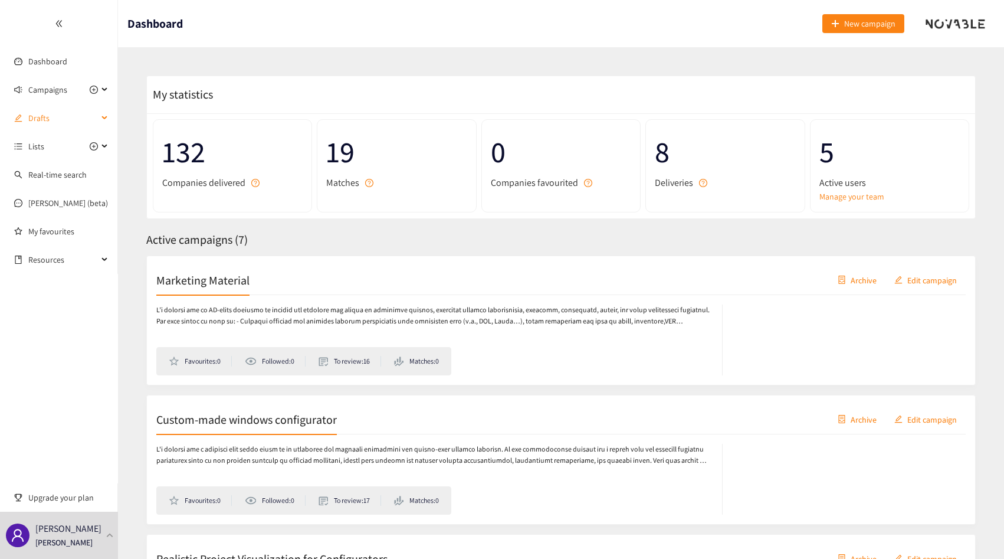
click at [45, 120] on span "Drafts" at bounding box center [63, 118] width 70 height 24
click at [60, 161] on ul "Dashboard Campaigns Marketing Material Custom-made windows configurator Realist…" at bounding box center [59, 151] width 118 height 302
click at [64, 152] on link "Campaign Title" at bounding box center [54, 146] width 53 height 11
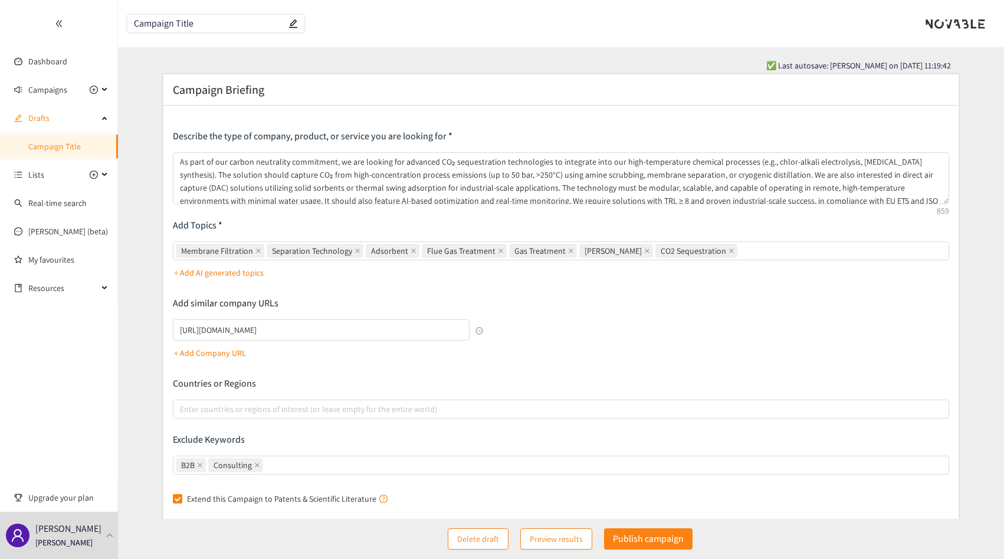
click at [496, 542] on span "Delete draft" at bounding box center [478, 538] width 42 height 13
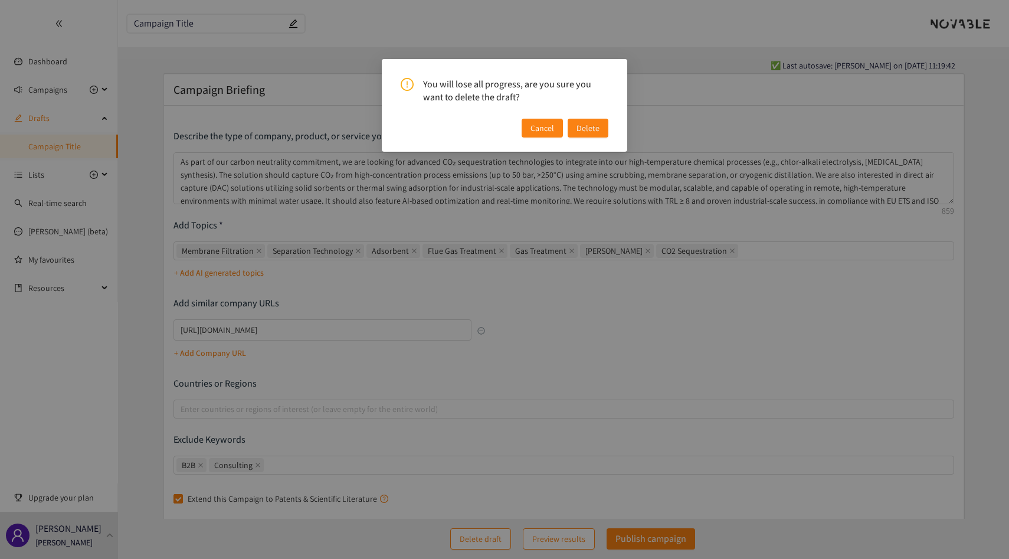
click at [579, 128] on span "Delete" at bounding box center [587, 128] width 23 height 13
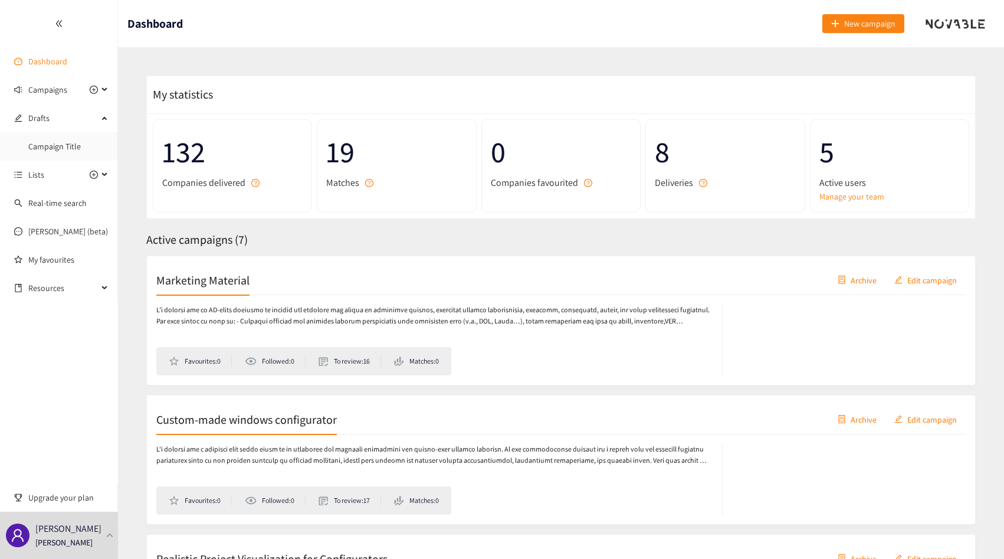
click at [53, 58] on link "Dashboard" at bounding box center [47, 61] width 39 height 11
